Goal: Task Accomplishment & Management: Use online tool/utility

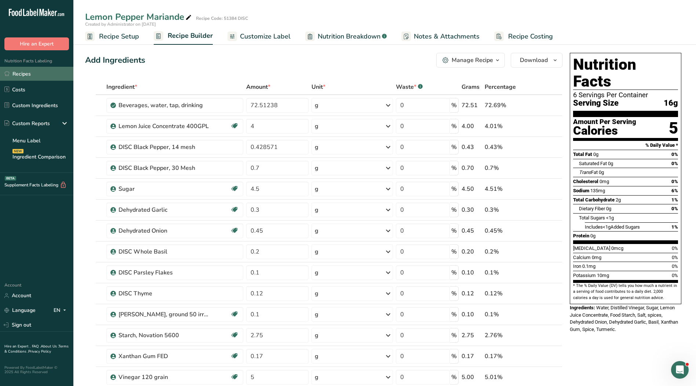
click at [15, 76] on link "Recipes" at bounding box center [36, 74] width 73 height 14
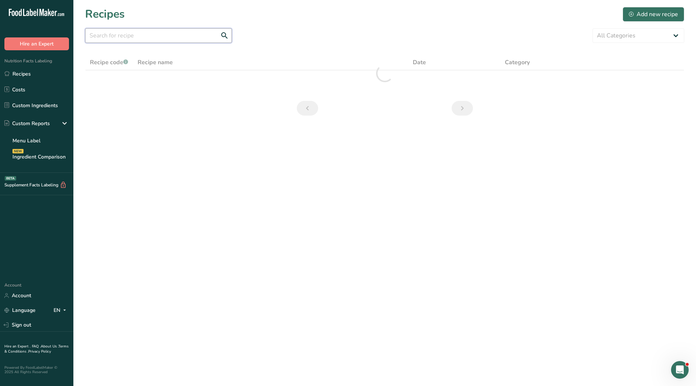
click at [132, 36] on input "text" at bounding box center [158, 35] width 147 height 15
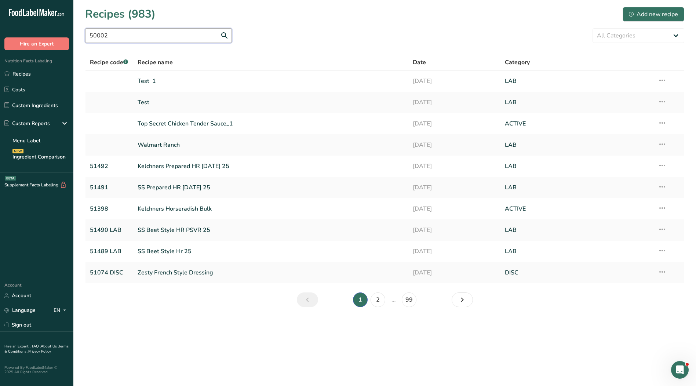
type input "50002"
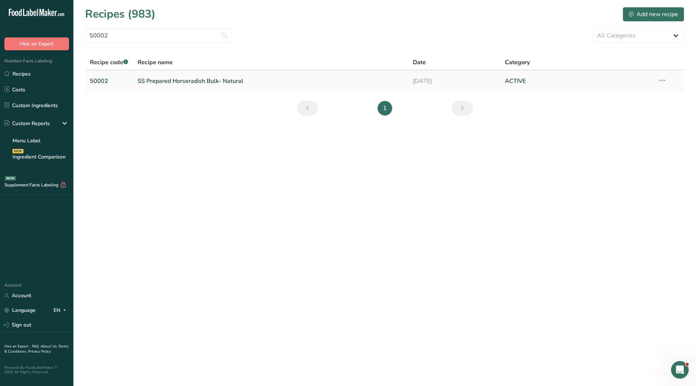
click at [164, 79] on link "SS Prepared Horseradish Bulk- Natural" at bounding box center [271, 80] width 267 height 15
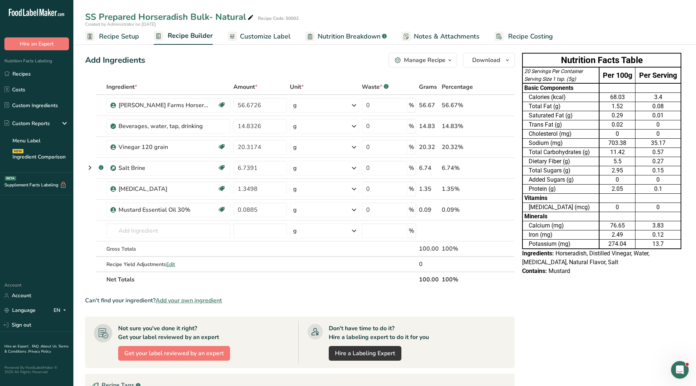
click at [262, 34] on span "Customize Label" at bounding box center [265, 37] width 51 height 10
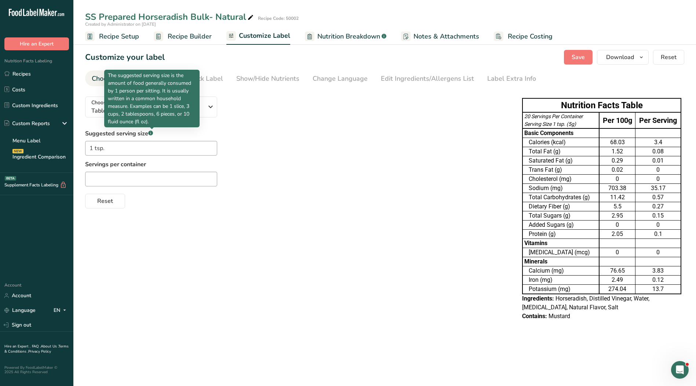
click at [158, 101] on p "The suggested serving size is the amount of food generally consumed by 1 person…" at bounding box center [152, 99] width 88 height 54
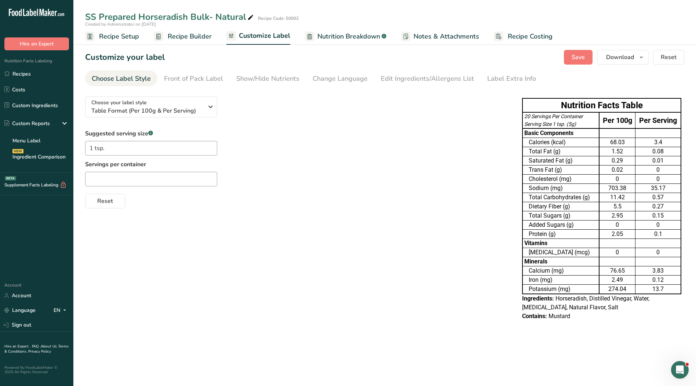
click at [238, 102] on div "Choose your label style Table Format (Per 100g & Per Serving) USA (FDA) Standar…" at bounding box center [296, 150] width 422 height 118
click at [202, 105] on div "Choose your label style Table Format (Per 100g & Per Serving)" at bounding box center [147, 107] width 112 height 17
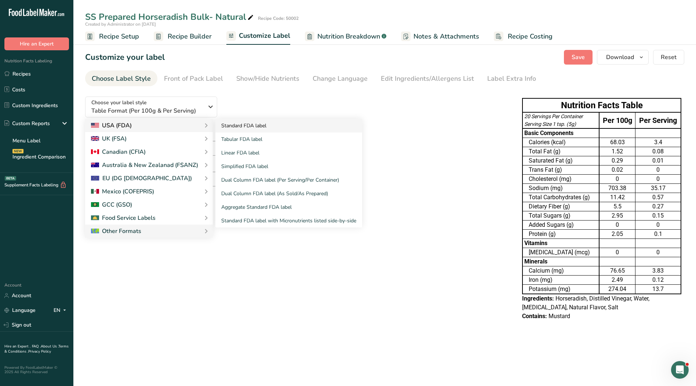
click at [249, 126] on link "Standard FDA label" at bounding box center [288, 126] width 147 height 14
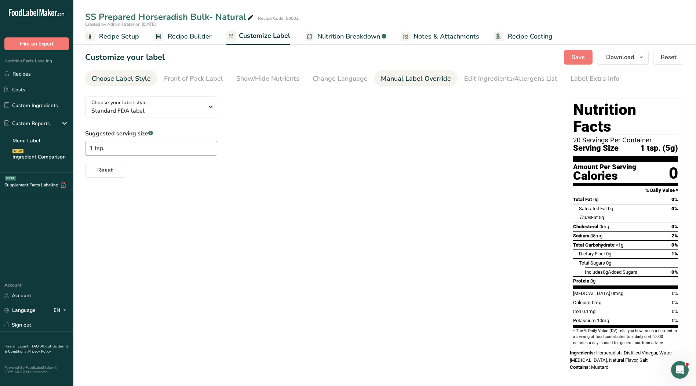
click at [394, 78] on div "Manual Label Override" at bounding box center [416, 79] width 70 height 10
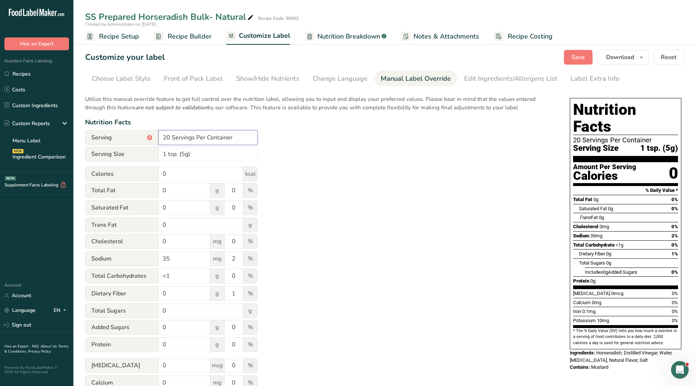
drag, startPoint x: 244, startPoint y: 137, endPoint x: 117, endPoint y: 137, distance: 127.0
click at [117, 137] on div "Serving * 20 Servings Per Container" at bounding box center [171, 137] width 172 height 15
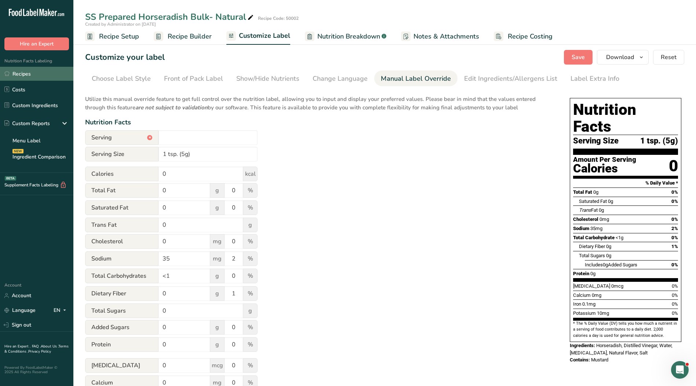
click at [37, 70] on link "Recipes" at bounding box center [36, 74] width 73 height 14
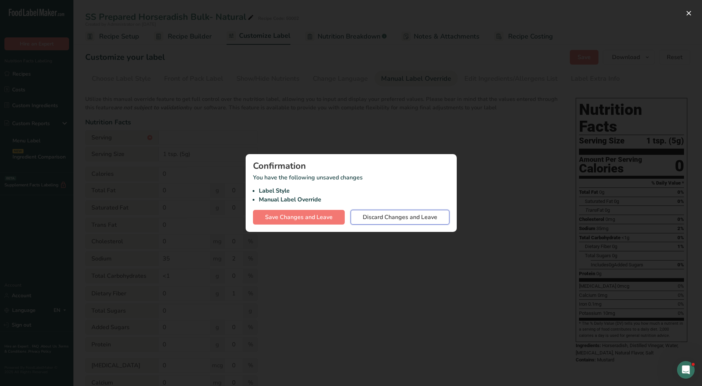
click at [422, 213] on span "Discard Changes and Leave" at bounding box center [400, 217] width 74 height 9
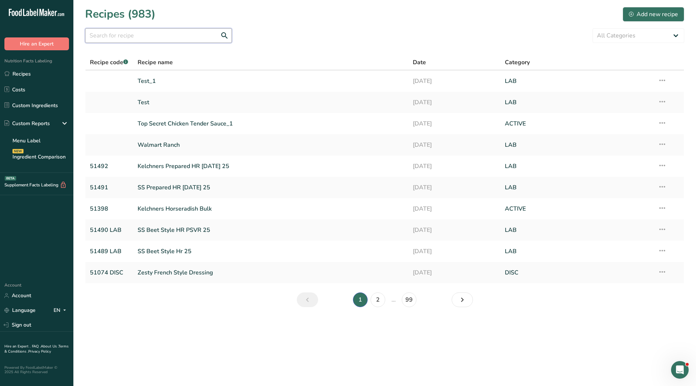
click at [118, 35] on input "text" at bounding box center [158, 35] width 147 height 15
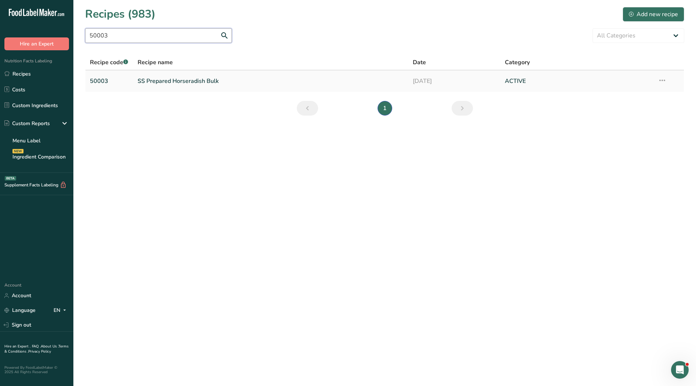
type input "50003"
click at [178, 81] on link "SS Prepared Horseradish Bulk" at bounding box center [271, 80] width 267 height 15
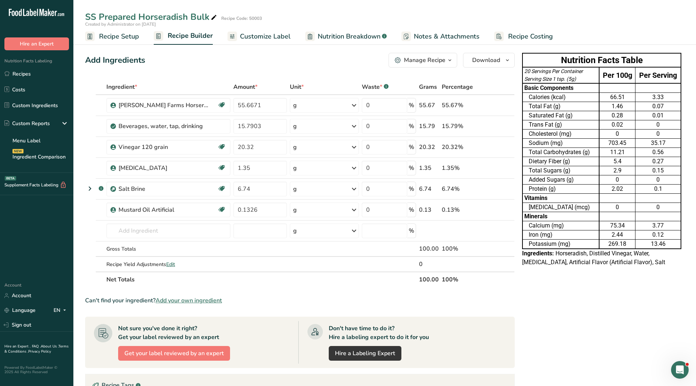
click at [270, 39] on span "Customize Label" at bounding box center [265, 37] width 51 height 10
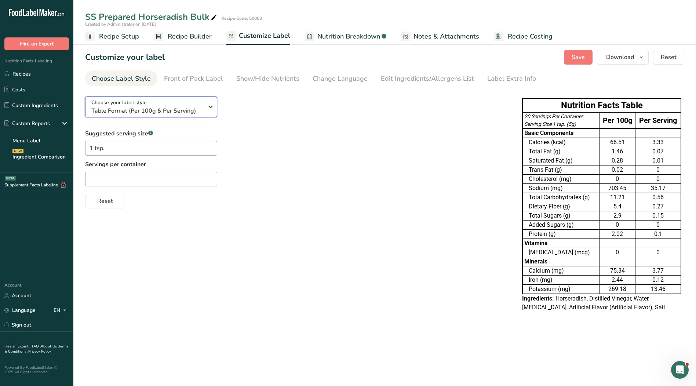
click at [170, 108] on span "Table Format (Per 100g & Per Serving)" at bounding box center [147, 110] width 112 height 9
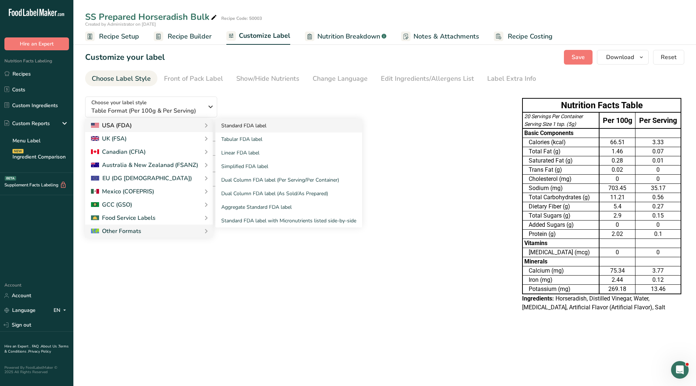
click at [222, 123] on link "Standard FDA label" at bounding box center [288, 126] width 147 height 14
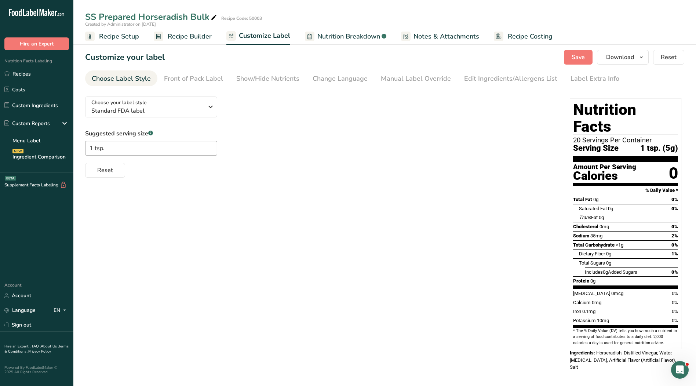
drag, startPoint x: 403, startPoint y: 77, endPoint x: 371, endPoint y: 89, distance: 34.1
click at [402, 77] on div "Manual Label Override" at bounding box center [416, 79] width 70 height 10
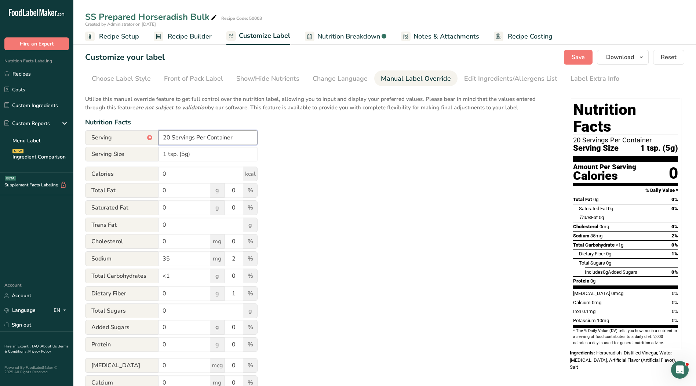
drag, startPoint x: 213, startPoint y: 139, endPoint x: 152, endPoint y: 141, distance: 61.3
click at [142, 141] on div "Serving * 20 Servings Per Container" at bounding box center [171, 137] width 172 height 15
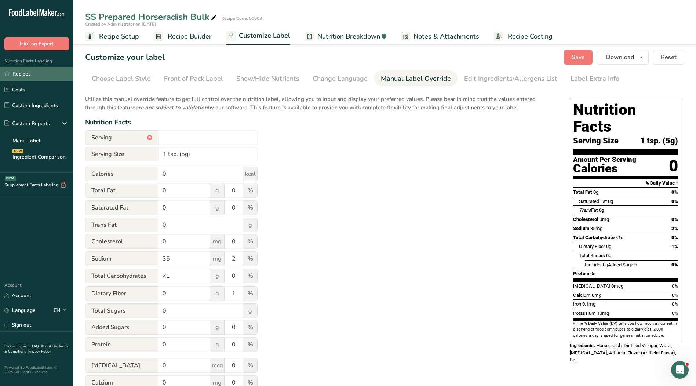
click at [27, 72] on link "Recipes" at bounding box center [36, 74] width 73 height 14
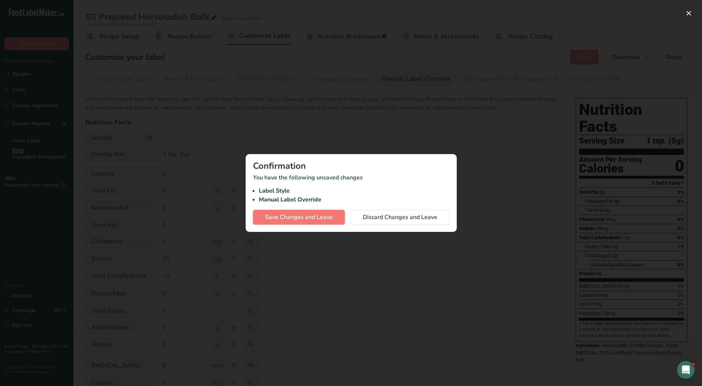
drag, startPoint x: 303, startPoint y: 218, endPoint x: 516, endPoint y: 167, distance: 218.9
click at [515, 167] on div "Confirmation You have the following unsaved changes Label Style Manual Label Ov…" at bounding box center [351, 193] width 702 height 386
click at [436, 210] on button "Discard Changes and Leave" at bounding box center [399, 217] width 99 height 15
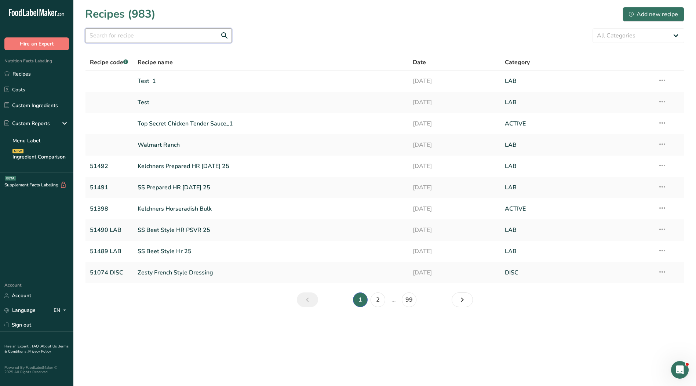
click at [161, 36] on input "text" at bounding box center [158, 35] width 147 height 15
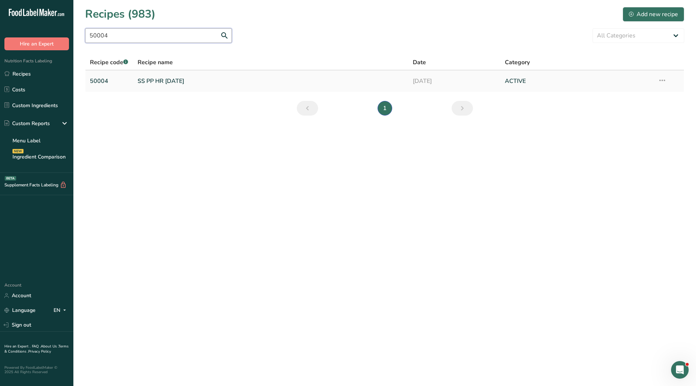
type input "50004"
click at [161, 80] on link "SS PP HR [DATE]" at bounding box center [271, 80] width 267 height 15
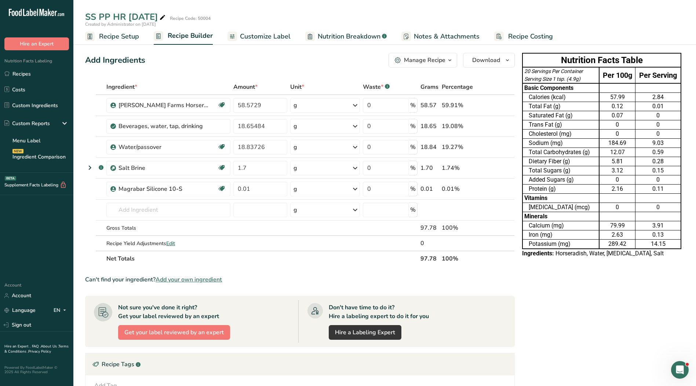
click at [280, 34] on span "Customize Label" at bounding box center [265, 37] width 51 height 10
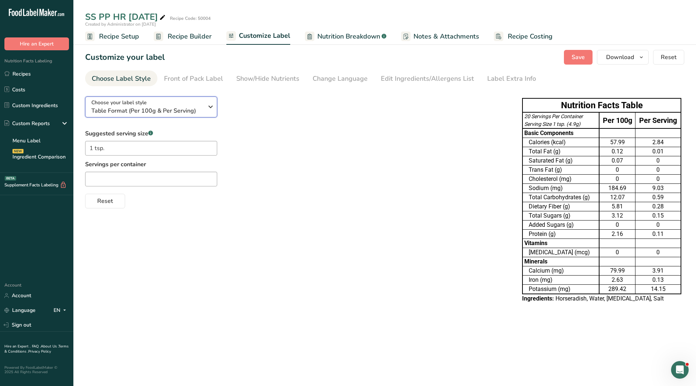
click at [171, 113] on span "Table Format (Per 100g & Per Serving)" at bounding box center [147, 110] width 112 height 9
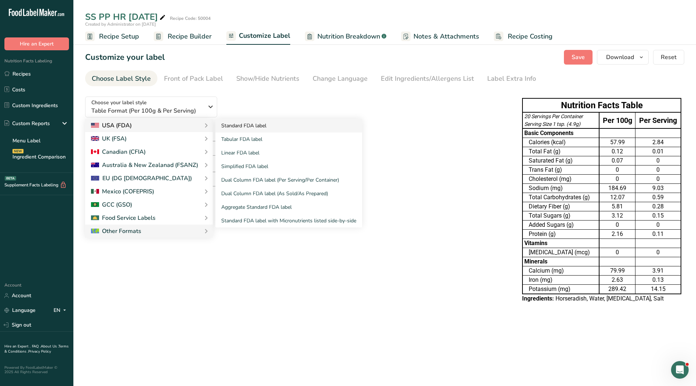
click at [241, 125] on link "Standard FDA label" at bounding box center [288, 126] width 147 height 14
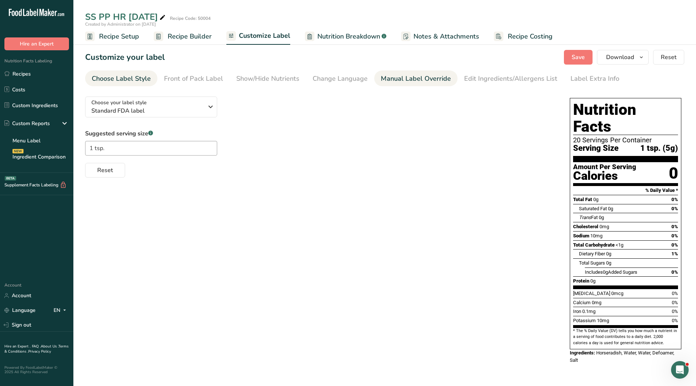
click at [403, 79] on div "Manual Label Override" at bounding box center [416, 79] width 70 height 10
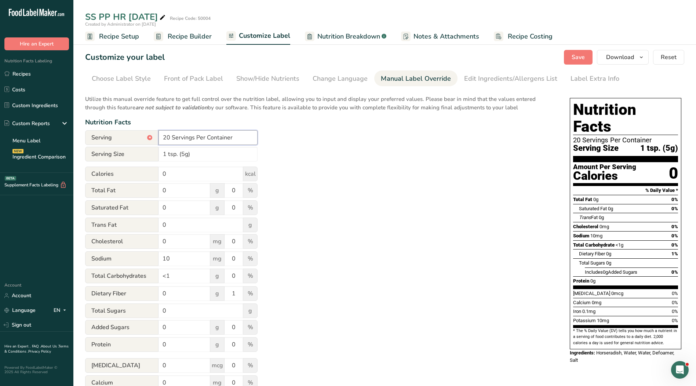
drag, startPoint x: 239, startPoint y: 138, endPoint x: 118, endPoint y: 143, distance: 121.2
click at [118, 143] on div "Serving * 20 Servings Per Container" at bounding box center [171, 137] width 172 height 15
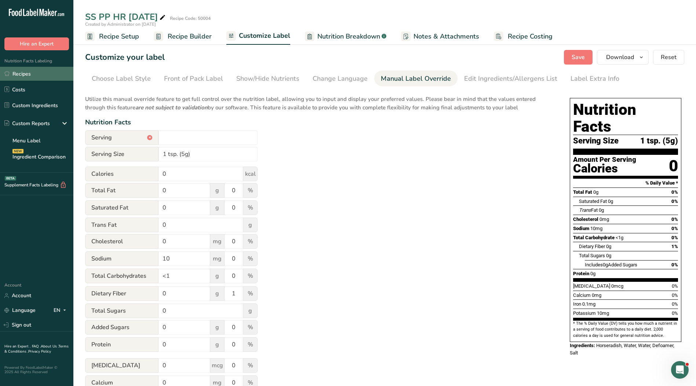
click at [32, 79] on link "Recipes" at bounding box center [36, 74] width 73 height 14
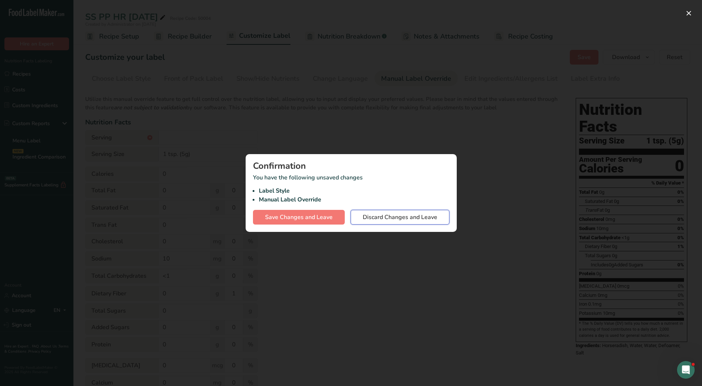
click at [408, 221] on span "Discard Changes and Leave" at bounding box center [400, 217] width 74 height 9
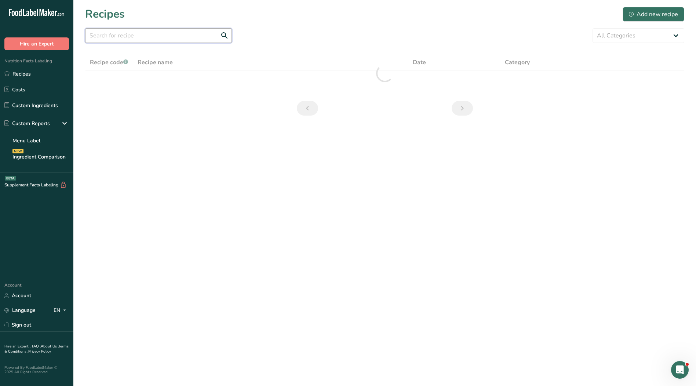
click at [175, 38] on input "text" at bounding box center [158, 35] width 147 height 15
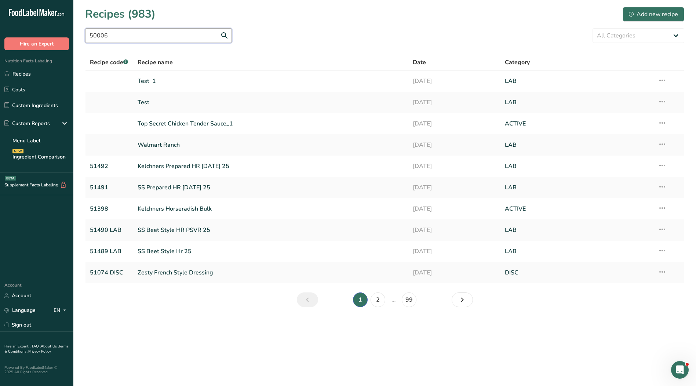
type input "50006"
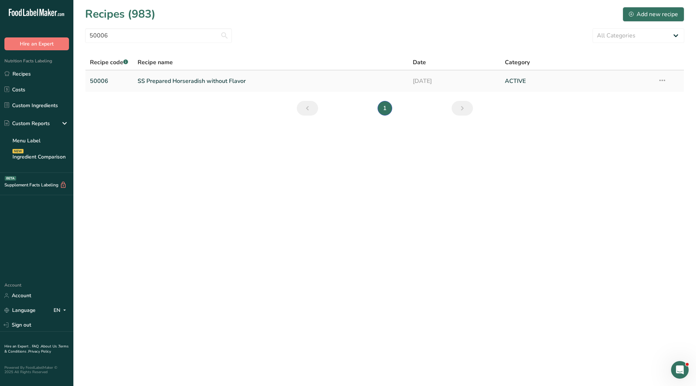
click at [196, 80] on link "SS Prepared Horseradish without Flavor" at bounding box center [271, 80] width 267 height 15
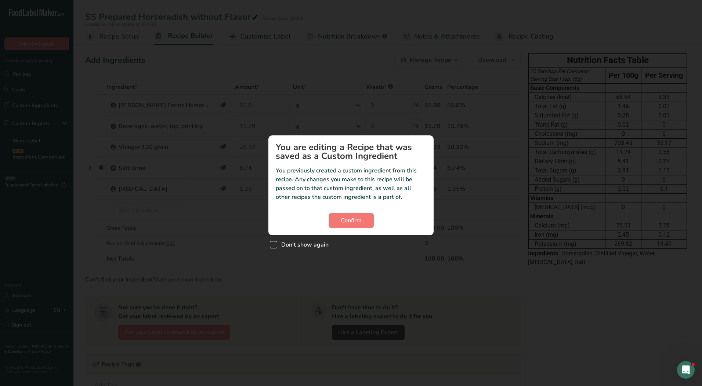
click at [292, 244] on span "Don't show again" at bounding box center [302, 244] width 51 height 7
click at [274, 244] on input "Don't show again" at bounding box center [272, 244] width 5 height 5
checkbox input "true"
click at [339, 219] on button "Confirm" at bounding box center [350, 220] width 45 height 15
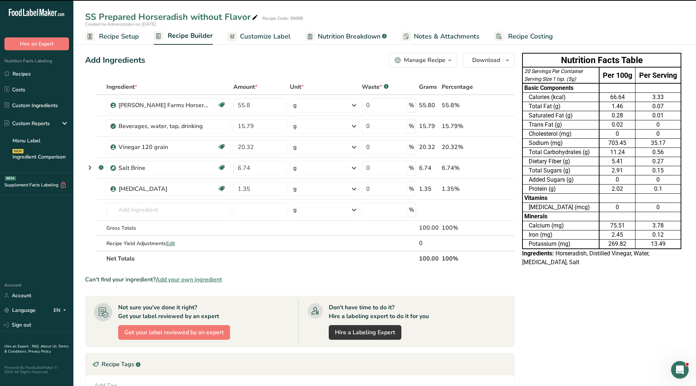
click at [267, 36] on span "Customize Label" at bounding box center [265, 37] width 51 height 10
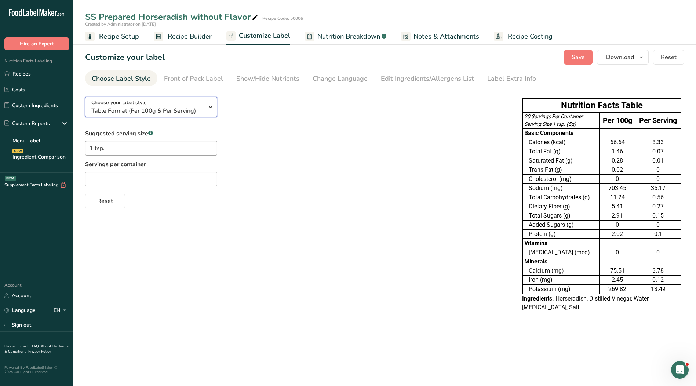
click at [181, 106] on span "Table Format (Per 100g & Per Serving)" at bounding box center [147, 110] width 112 height 9
click at [209, 114] on button "Choose your label style Table Format (Per 100g & Per Serving)" at bounding box center [151, 107] width 132 height 21
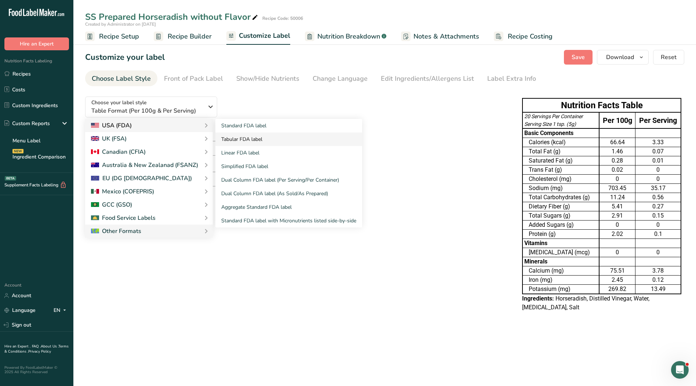
click at [225, 125] on link "Standard FDA label" at bounding box center [288, 126] width 147 height 14
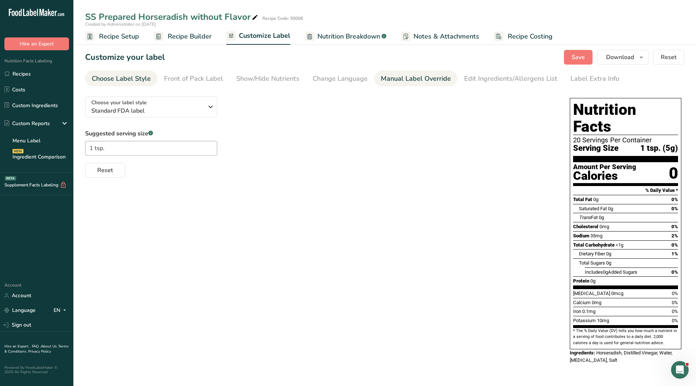
click at [374, 76] on li "Manual Label Override" at bounding box center [415, 78] width 83 height 16
click at [399, 83] on div "Manual Label Override" at bounding box center [416, 79] width 70 height 10
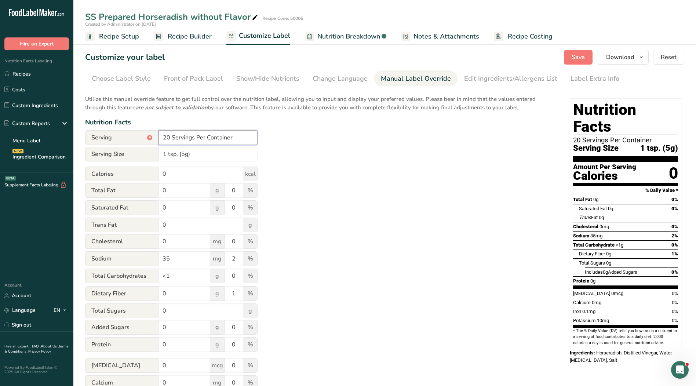
drag, startPoint x: 236, startPoint y: 137, endPoint x: 99, endPoint y: 141, distance: 136.9
click at [99, 141] on div "Serving * 20 Servings Per Container" at bounding box center [171, 137] width 172 height 15
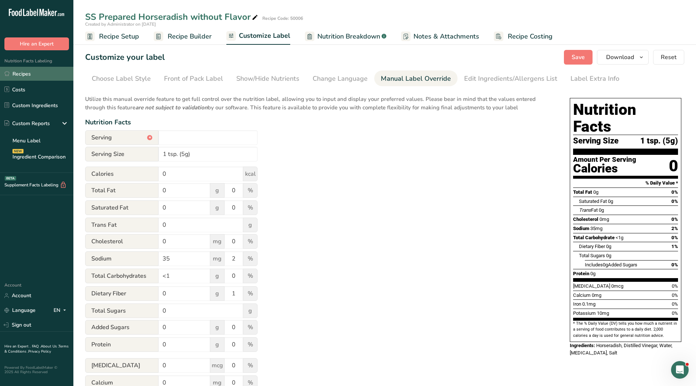
click at [39, 75] on link "Recipes" at bounding box center [36, 74] width 73 height 14
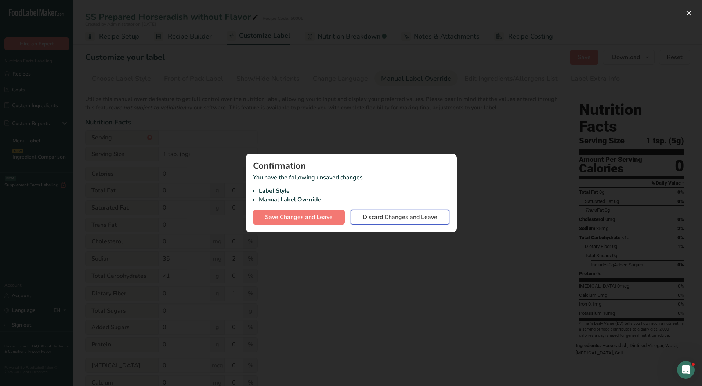
click at [415, 221] on span "Discard Changes and Leave" at bounding box center [400, 217] width 74 height 9
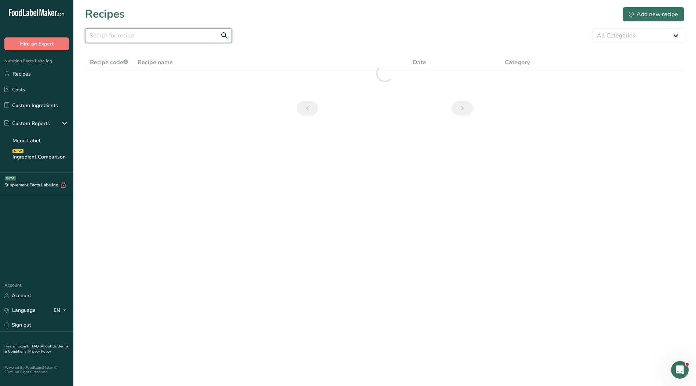
click at [180, 39] on input "text" at bounding box center [158, 35] width 147 height 15
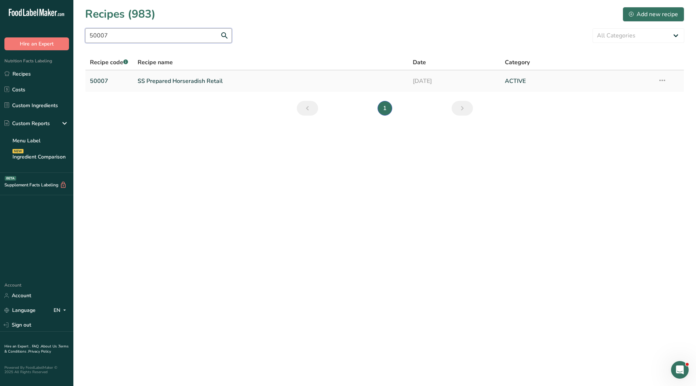
type input "50007"
click at [177, 81] on link "SS Prepared Horseradish Retail" at bounding box center [271, 80] width 267 height 15
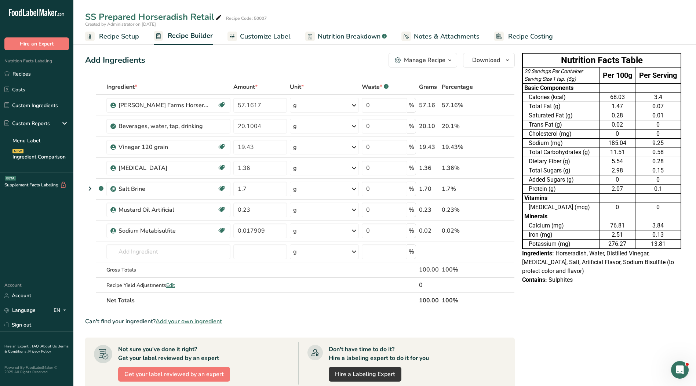
click at [276, 36] on span "Customize Label" at bounding box center [265, 37] width 51 height 10
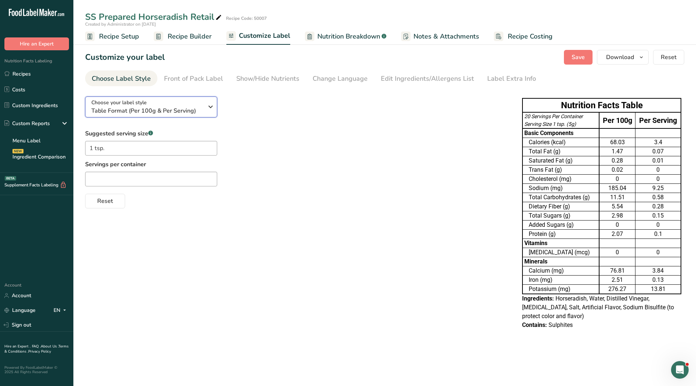
click at [200, 103] on div "Choose your label style Table Format (Per 100g & Per Serving)" at bounding box center [147, 107] width 112 height 17
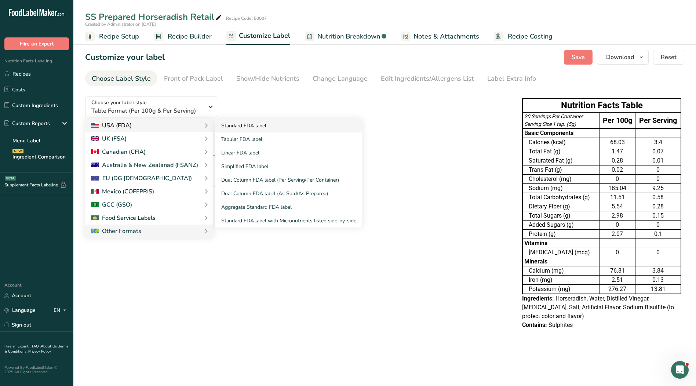
click at [249, 128] on link "Standard FDA label" at bounding box center [288, 126] width 147 height 14
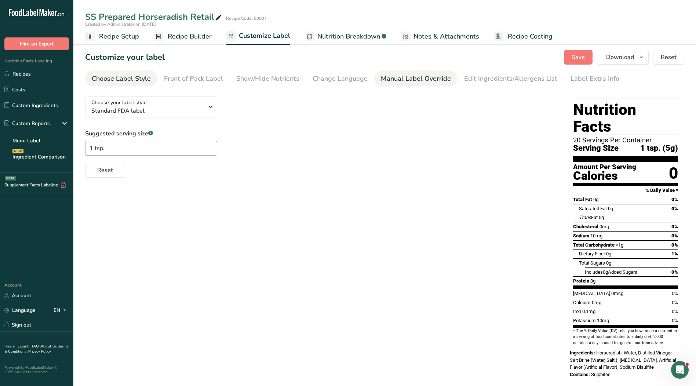
click at [429, 79] on div "Manual Label Override" at bounding box center [416, 79] width 70 height 10
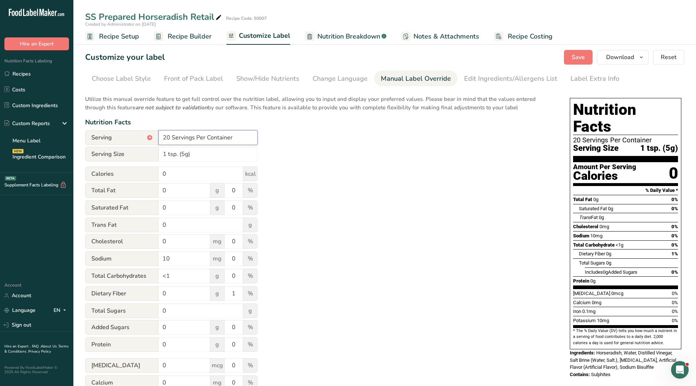
drag, startPoint x: 246, startPoint y: 139, endPoint x: 130, endPoint y: 136, distance: 115.6
click at [130, 136] on div "Serving * 20 Servings Per Container" at bounding box center [171, 137] width 172 height 15
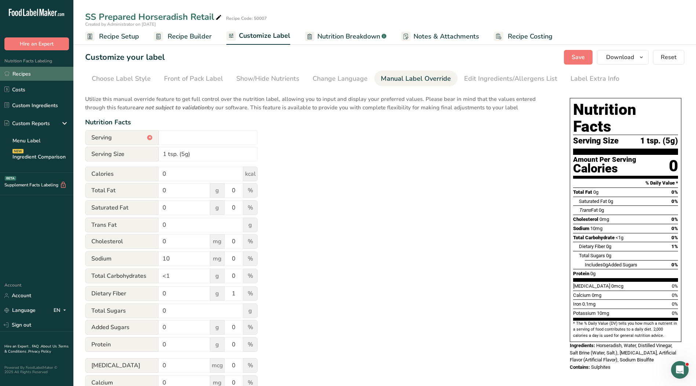
click at [44, 72] on link "Recipes" at bounding box center [36, 74] width 73 height 14
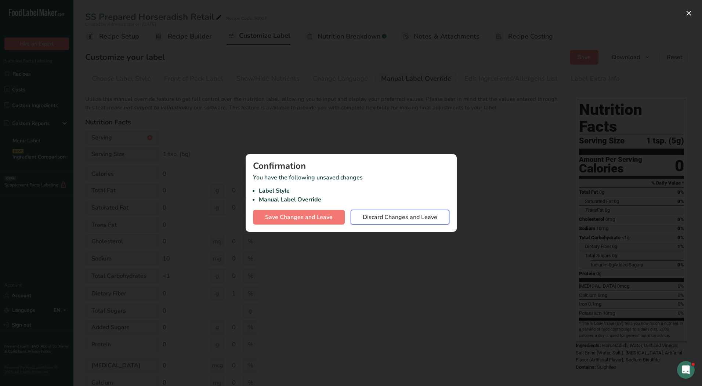
click at [384, 215] on span "Discard Changes and Leave" at bounding box center [400, 217] width 74 height 9
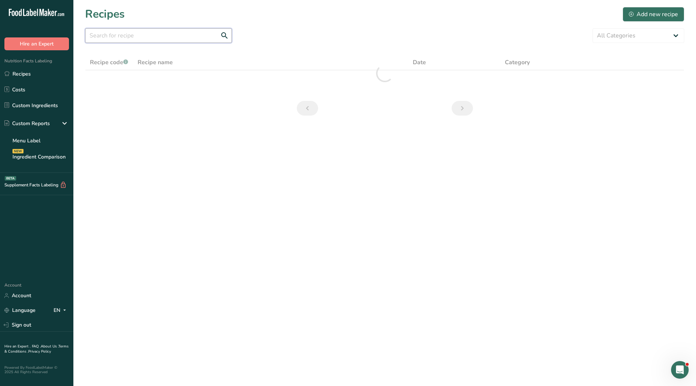
click at [153, 35] on input "text" at bounding box center [158, 35] width 147 height 15
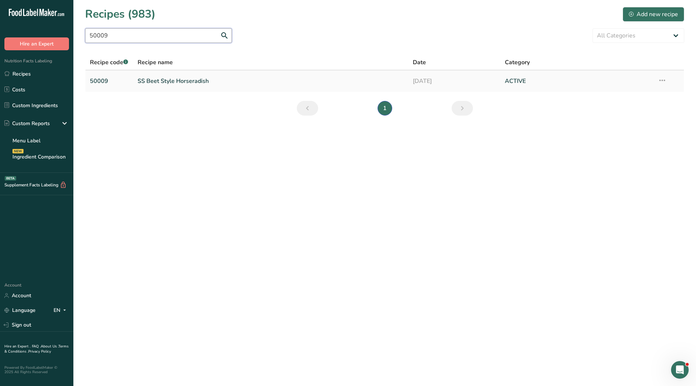
type input "50009"
click at [165, 80] on link "SS Beet Style Horseradish" at bounding box center [271, 80] width 267 height 15
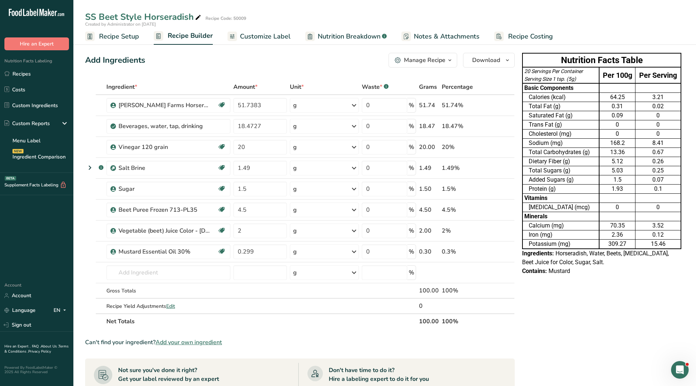
click at [269, 39] on span "Customize Label" at bounding box center [265, 37] width 51 height 10
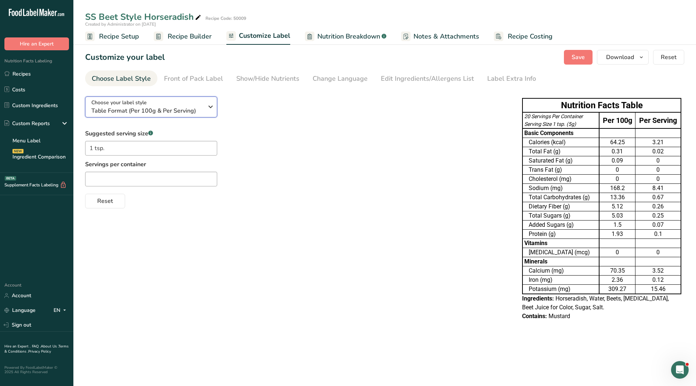
click at [179, 108] on span "Table Format (Per 100g & Per Serving)" at bounding box center [147, 110] width 112 height 9
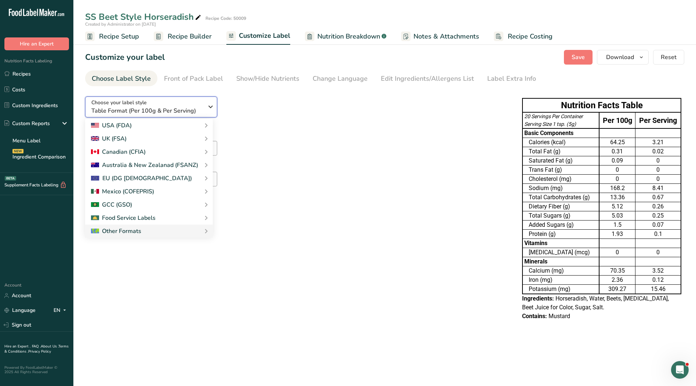
click at [209, 106] on icon "button" at bounding box center [210, 106] width 9 height 13
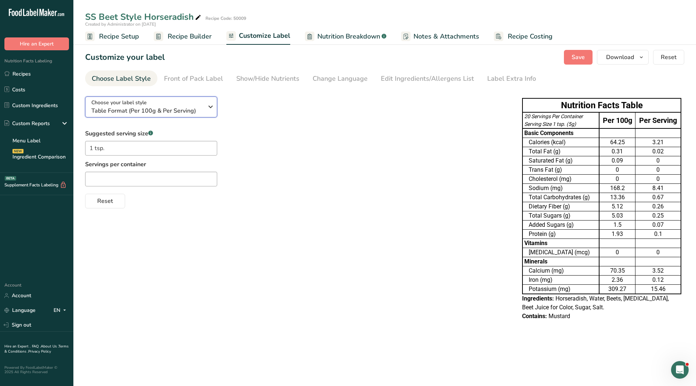
click at [208, 112] on icon "button" at bounding box center [210, 106] width 9 height 13
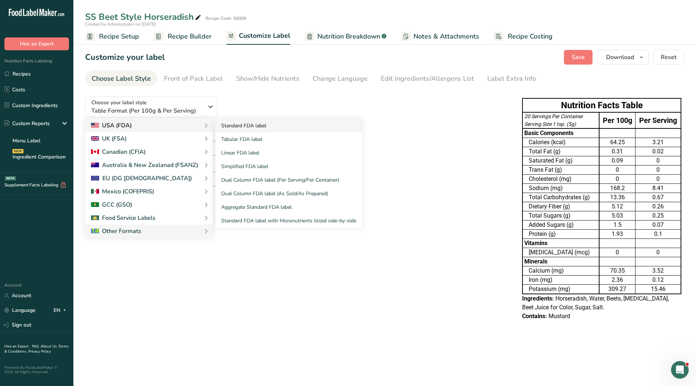
click at [256, 127] on link "Standard FDA label" at bounding box center [288, 126] width 147 height 14
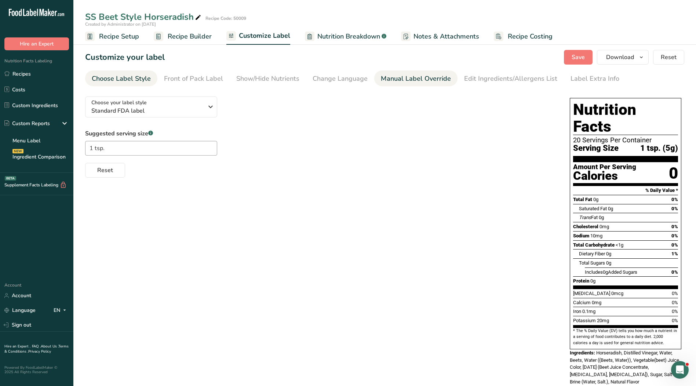
click at [412, 74] on div "Manual Label Override" at bounding box center [416, 79] width 70 height 10
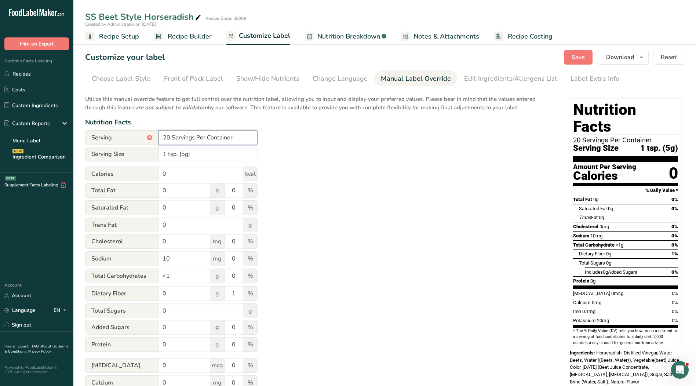
drag, startPoint x: 252, startPoint y: 131, endPoint x: 108, endPoint y: 143, distance: 145.1
click at [108, 143] on div "Serving * 20 Servings Per Container" at bounding box center [171, 137] width 172 height 15
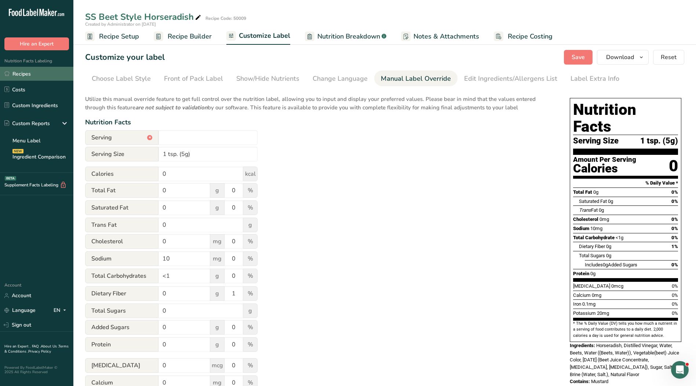
click at [49, 78] on link "Recipes" at bounding box center [36, 74] width 73 height 14
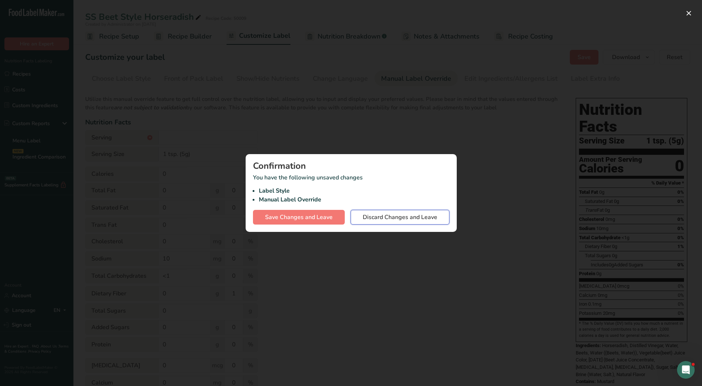
click at [432, 214] on span "Discard Changes and Leave" at bounding box center [400, 217] width 74 height 9
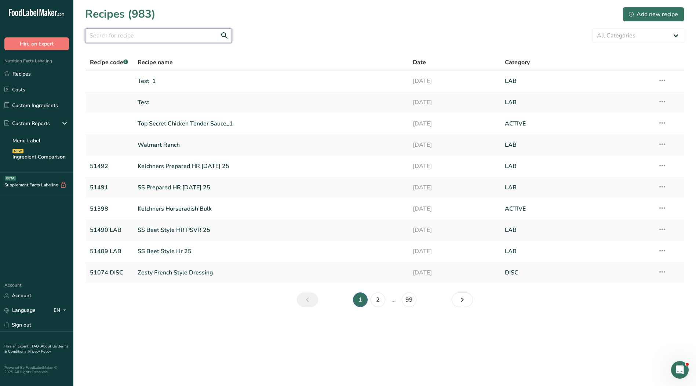
click at [190, 39] on input "text" at bounding box center [158, 35] width 147 height 15
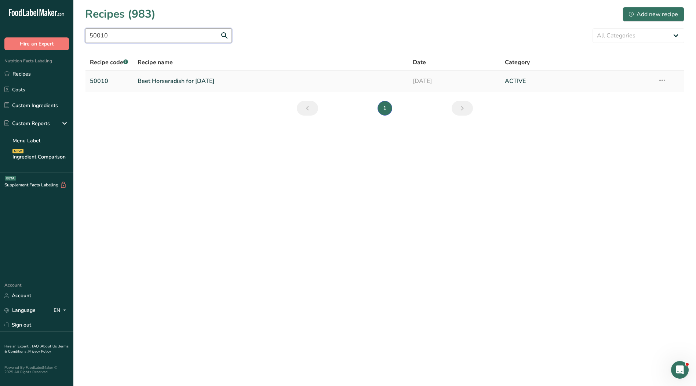
type input "50010"
click at [186, 85] on link "Beet Horseradish for [DATE]" at bounding box center [271, 80] width 267 height 15
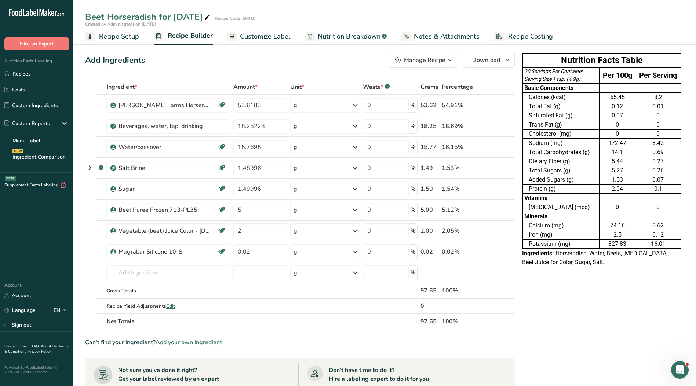
click at [274, 39] on span "Customize Label" at bounding box center [265, 37] width 51 height 10
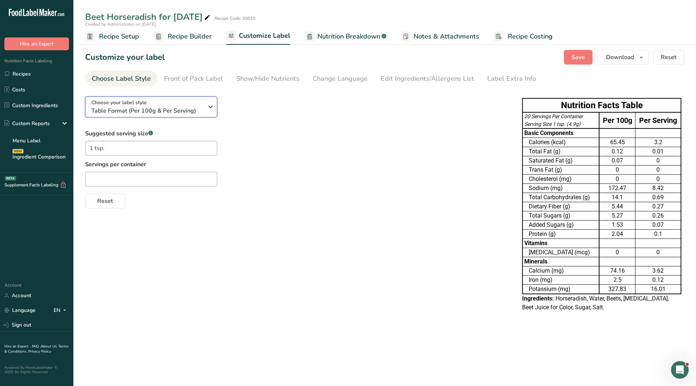
click at [175, 107] on span "Table Format (Per 100g & Per Serving)" at bounding box center [147, 110] width 112 height 9
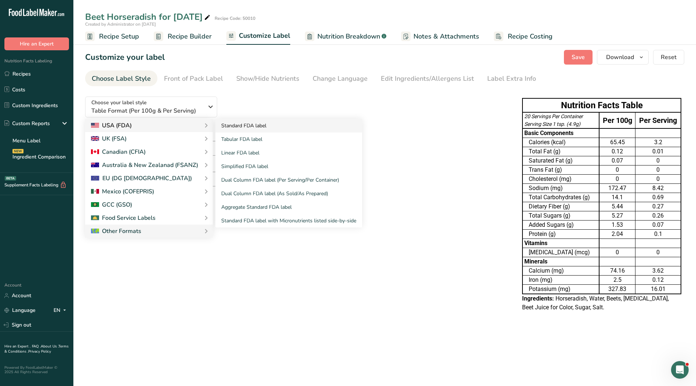
click at [229, 125] on link "Standard FDA label" at bounding box center [288, 126] width 147 height 14
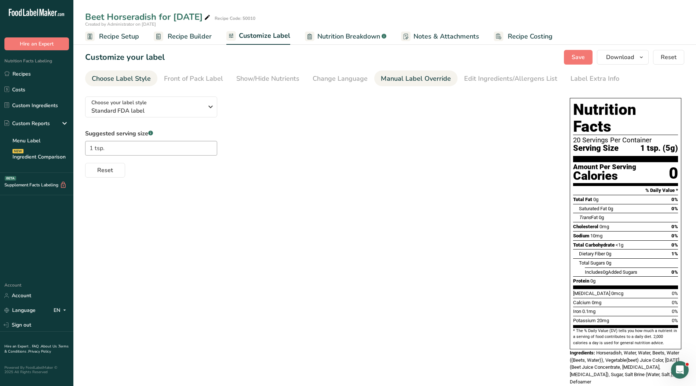
click at [413, 81] on div "Manual Label Override" at bounding box center [416, 79] width 70 height 10
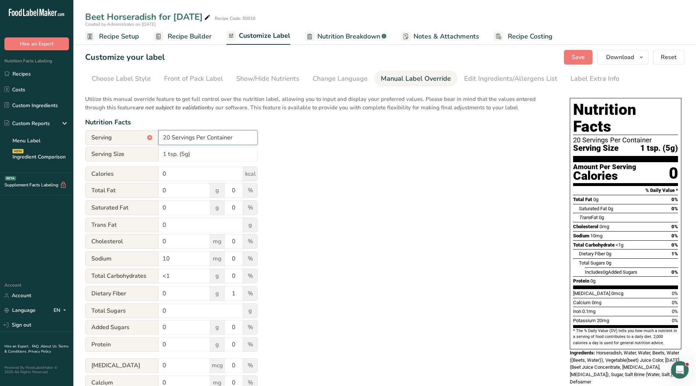
drag, startPoint x: 238, startPoint y: 139, endPoint x: 98, endPoint y: 139, distance: 140.5
click at [96, 139] on div "Serving * 20 Servings Per Container" at bounding box center [171, 137] width 172 height 15
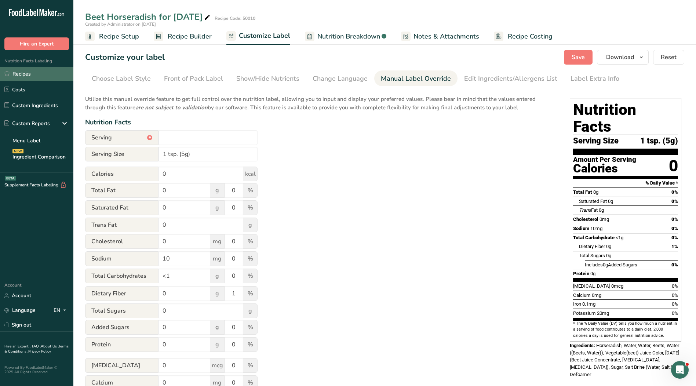
click at [30, 73] on link "Recipes" at bounding box center [36, 74] width 73 height 14
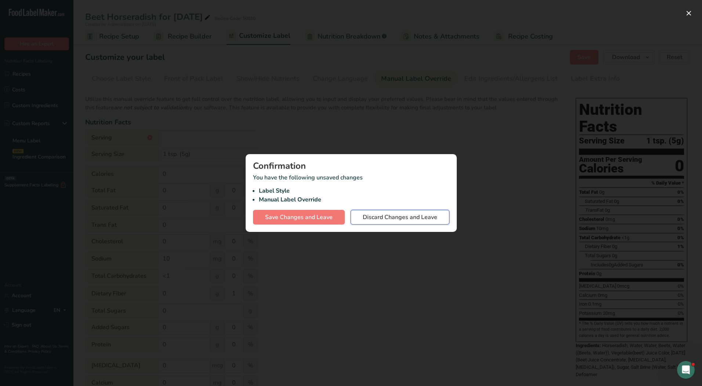
click at [410, 219] on span "Discard Changes and Leave" at bounding box center [400, 217] width 74 height 9
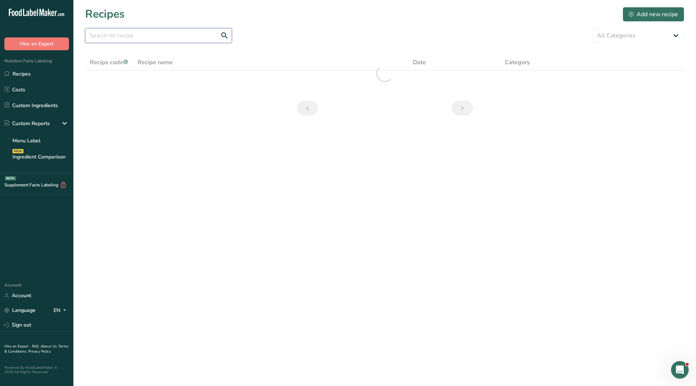
click at [161, 39] on input "text" at bounding box center [158, 35] width 147 height 15
type input "51448"
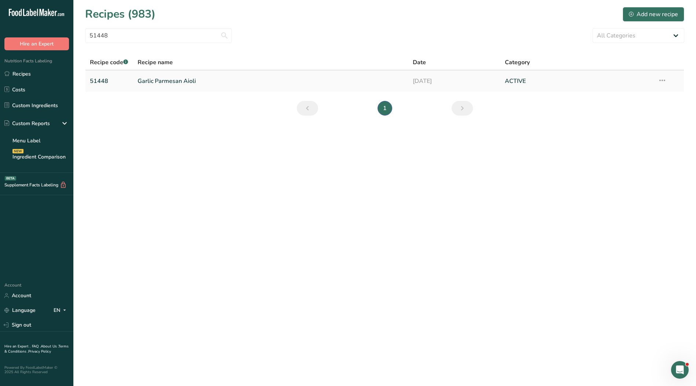
click at [179, 81] on link "Garlic Parmesan Aioli" at bounding box center [271, 80] width 267 height 15
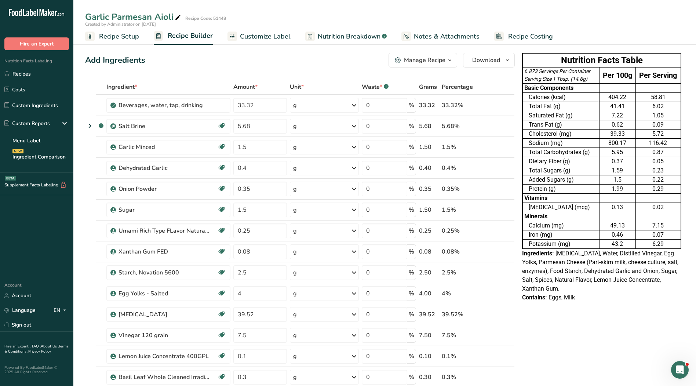
click at [250, 35] on span "Customize Label" at bounding box center [265, 37] width 51 height 10
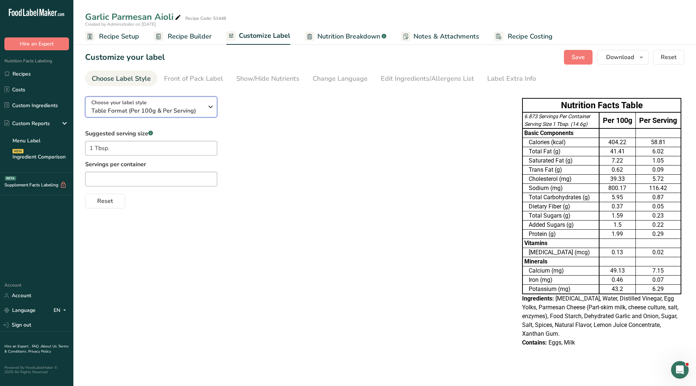
click at [202, 111] on span "Table Format (Per 100g & Per Serving)" at bounding box center [147, 110] width 112 height 9
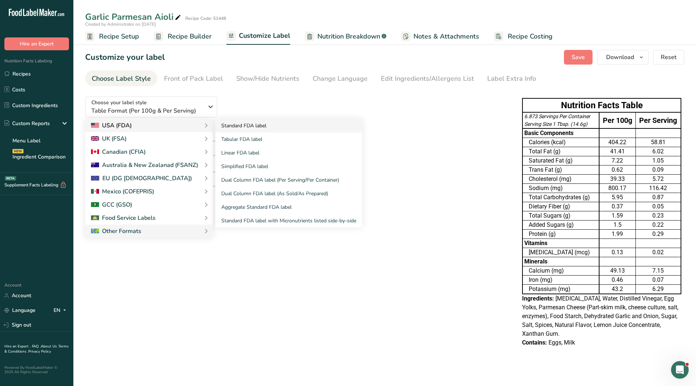
click at [241, 124] on link "Standard FDA label" at bounding box center [288, 126] width 147 height 14
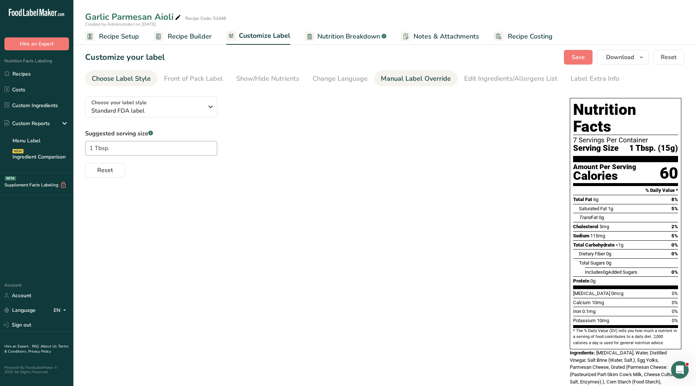
click at [402, 72] on link "Manual Label Override" at bounding box center [416, 78] width 70 height 17
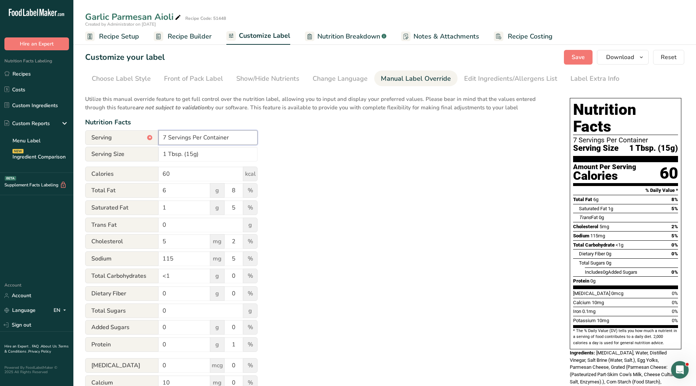
drag, startPoint x: 245, startPoint y: 136, endPoint x: 128, endPoint y: 136, distance: 117.4
click at [128, 136] on div "Serving * 7 Servings Per Container" at bounding box center [171, 137] width 172 height 15
